Goal: Find specific page/section: Find specific page/section

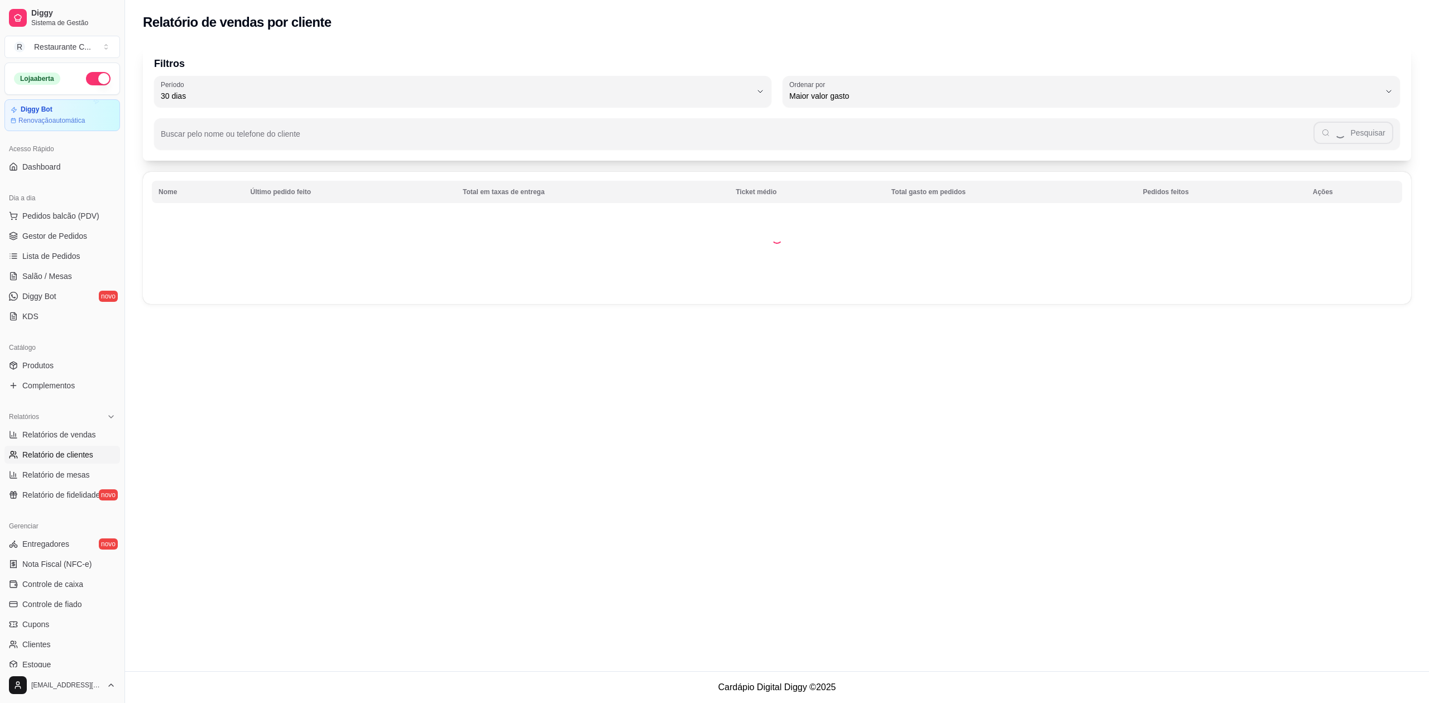
select select "30"
select select "HIGHEST_TOTAL_SPENT_WITH_ORDERS"
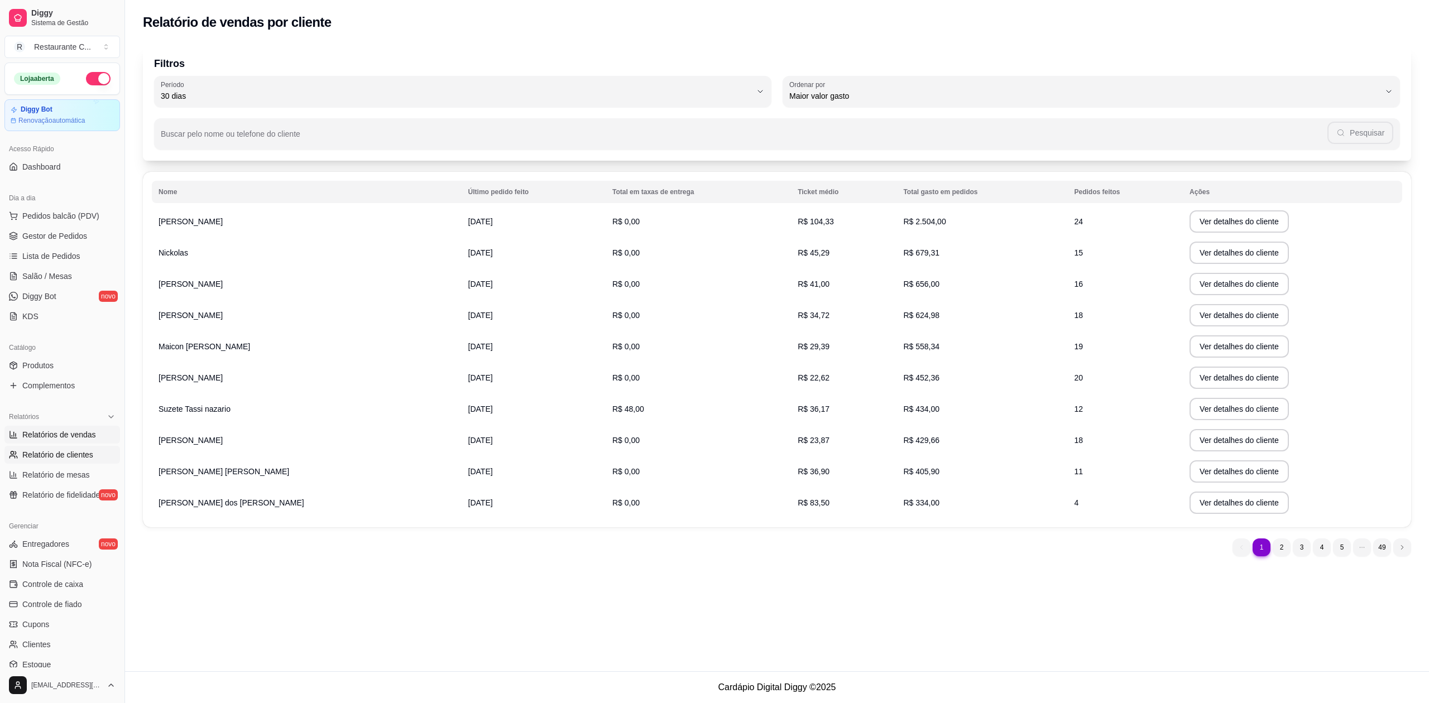
click at [71, 431] on span "Relatórios de vendas" at bounding box center [59, 434] width 74 height 11
select select "ALL"
select select "0"
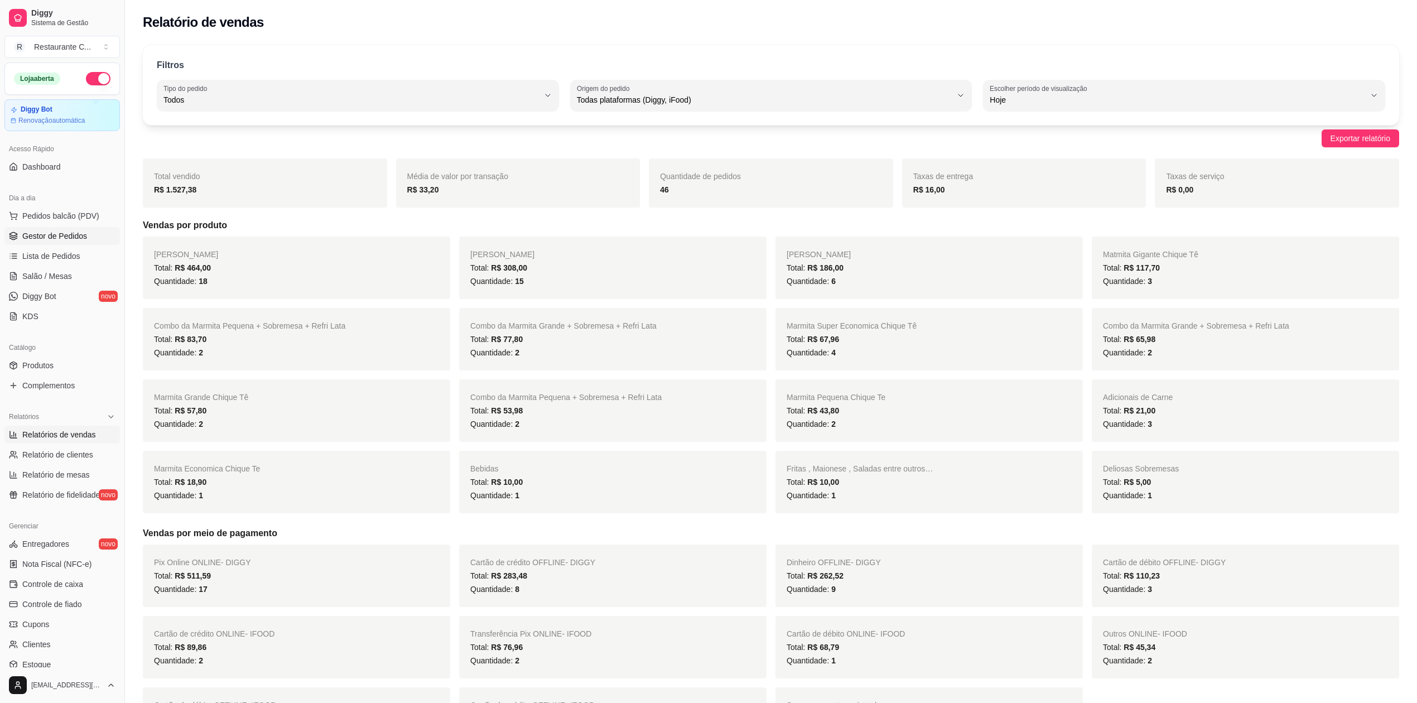
click at [44, 234] on span "Gestor de Pedidos" at bounding box center [54, 235] width 65 height 11
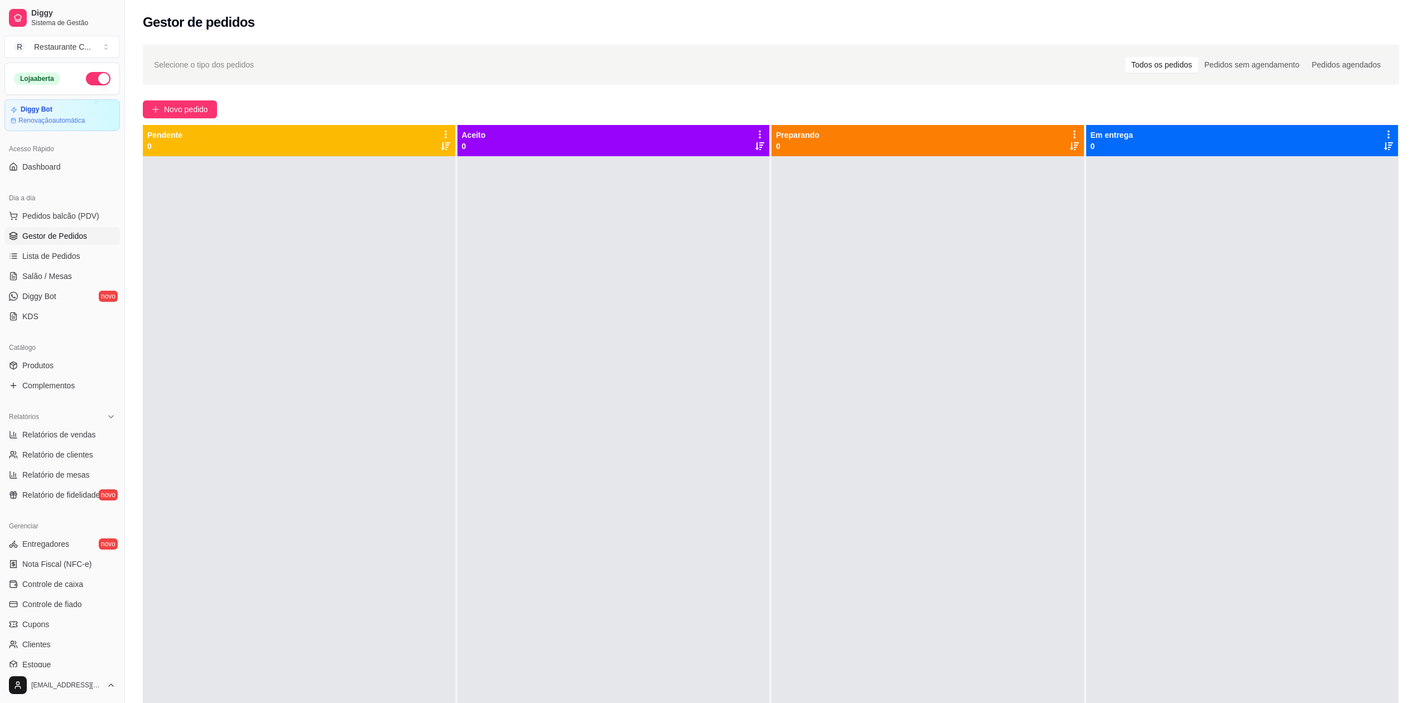
click at [911, 237] on div at bounding box center [928, 507] width 313 height 703
click at [458, 328] on div at bounding box center [614, 507] width 313 height 703
click at [56, 237] on span "Gestor de Pedidos" at bounding box center [54, 235] width 65 height 11
click at [66, 230] on span "Gestor de Pedidos" at bounding box center [54, 235] width 65 height 11
click at [63, 239] on span "Gestor de Pedidos" at bounding box center [54, 235] width 65 height 11
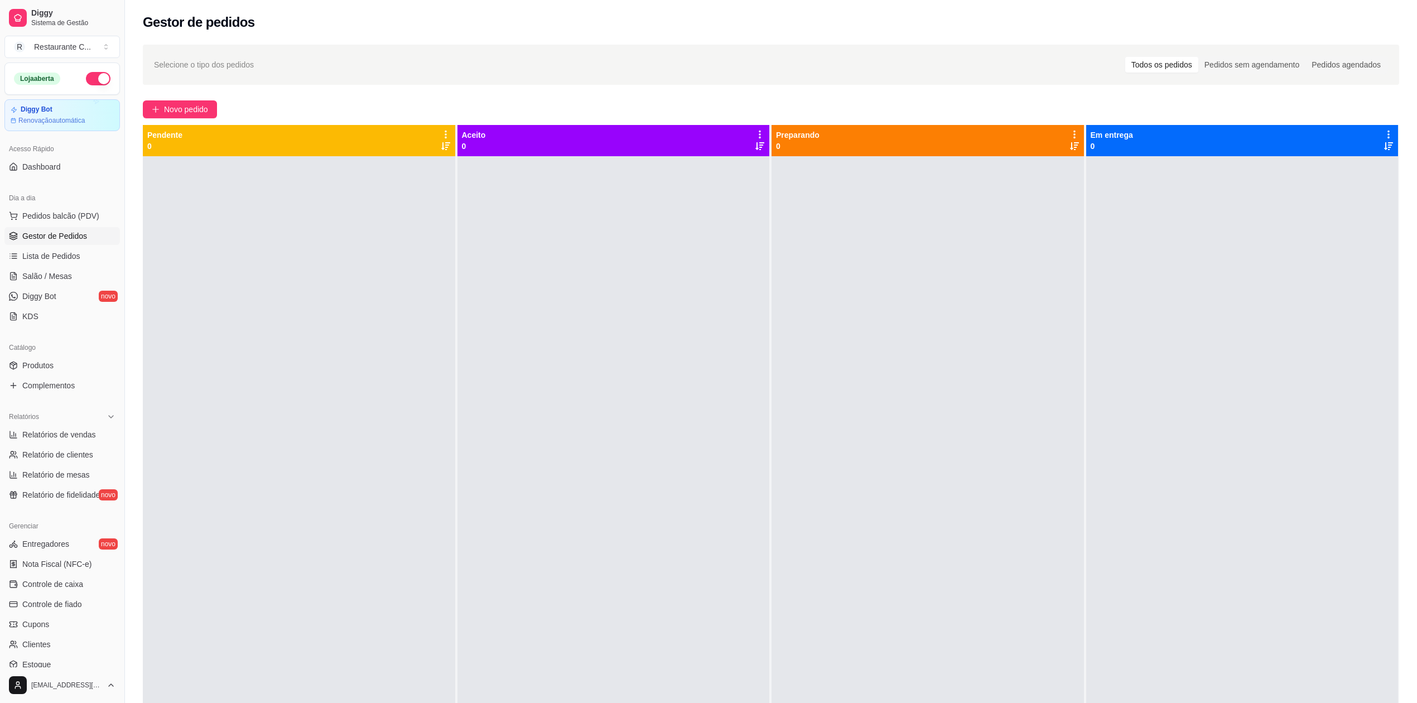
click at [63, 236] on span "Gestor de Pedidos" at bounding box center [54, 235] width 65 height 11
click at [351, 310] on div at bounding box center [299, 507] width 313 height 703
